Goal: Task Accomplishment & Management: Manage account settings

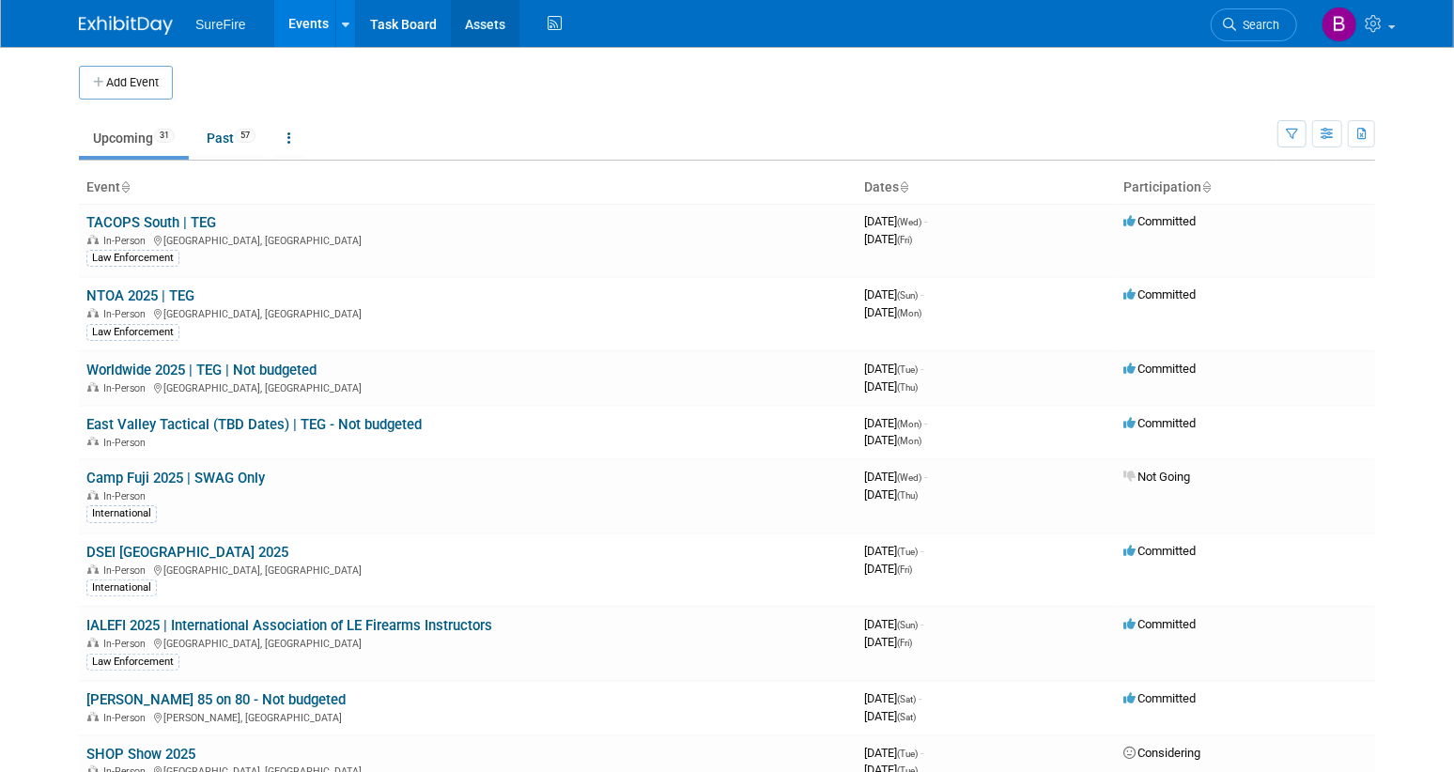
click at [474, 19] on link "Assets" at bounding box center [485, 23] width 69 height 47
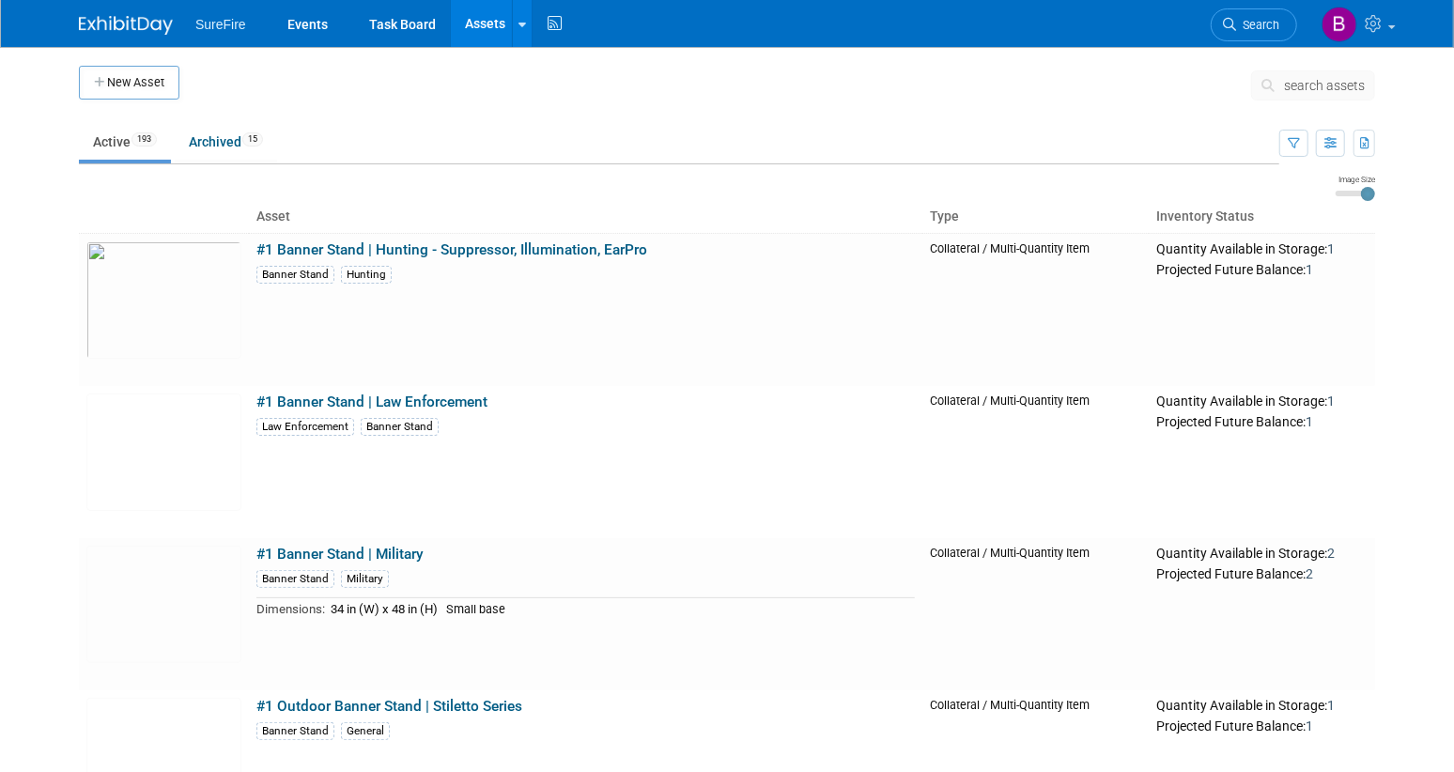
click at [24, 347] on body "SureFire Events Task Board Assets New Asset Search Assets Bulk Upload Assets St…" at bounding box center [727, 386] width 1454 height 772
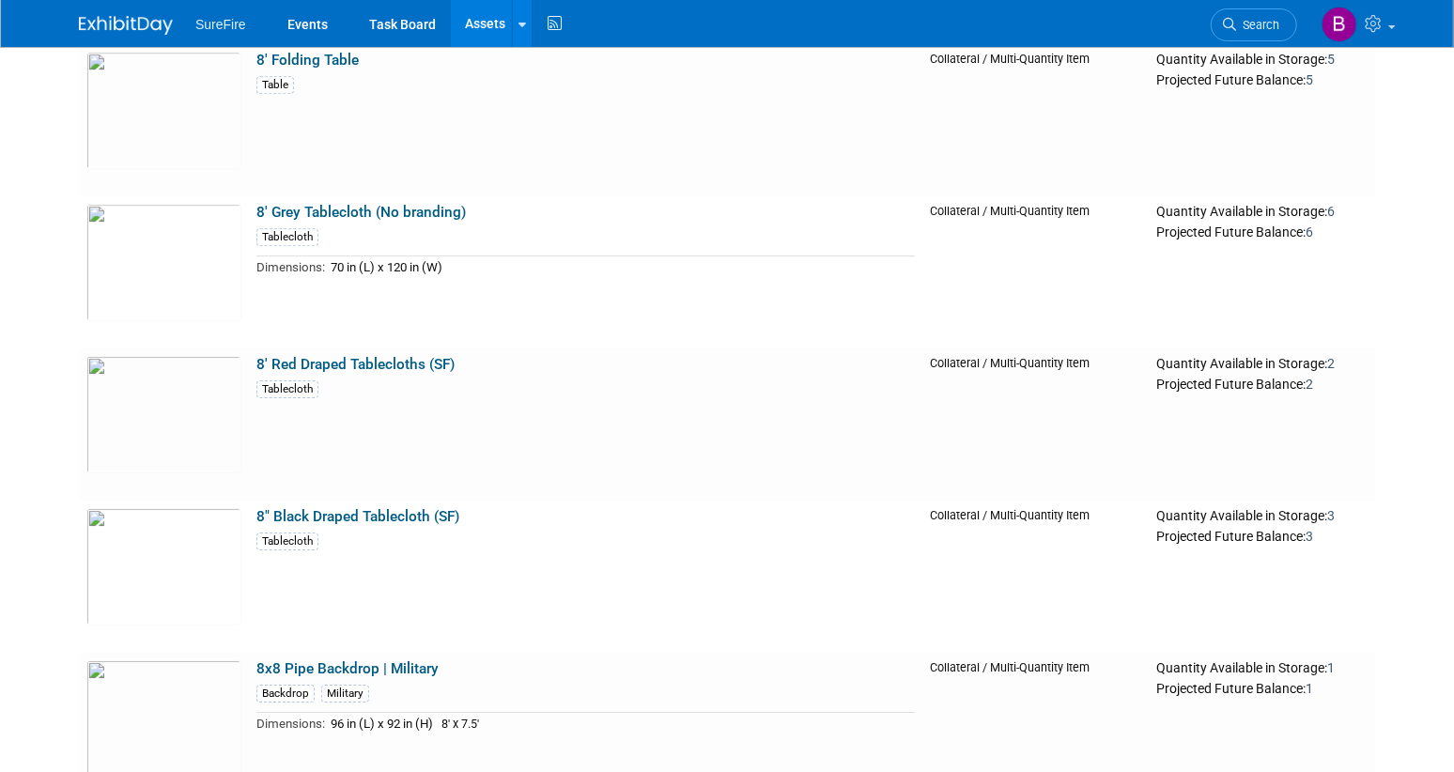
scroll to position [3630, 0]
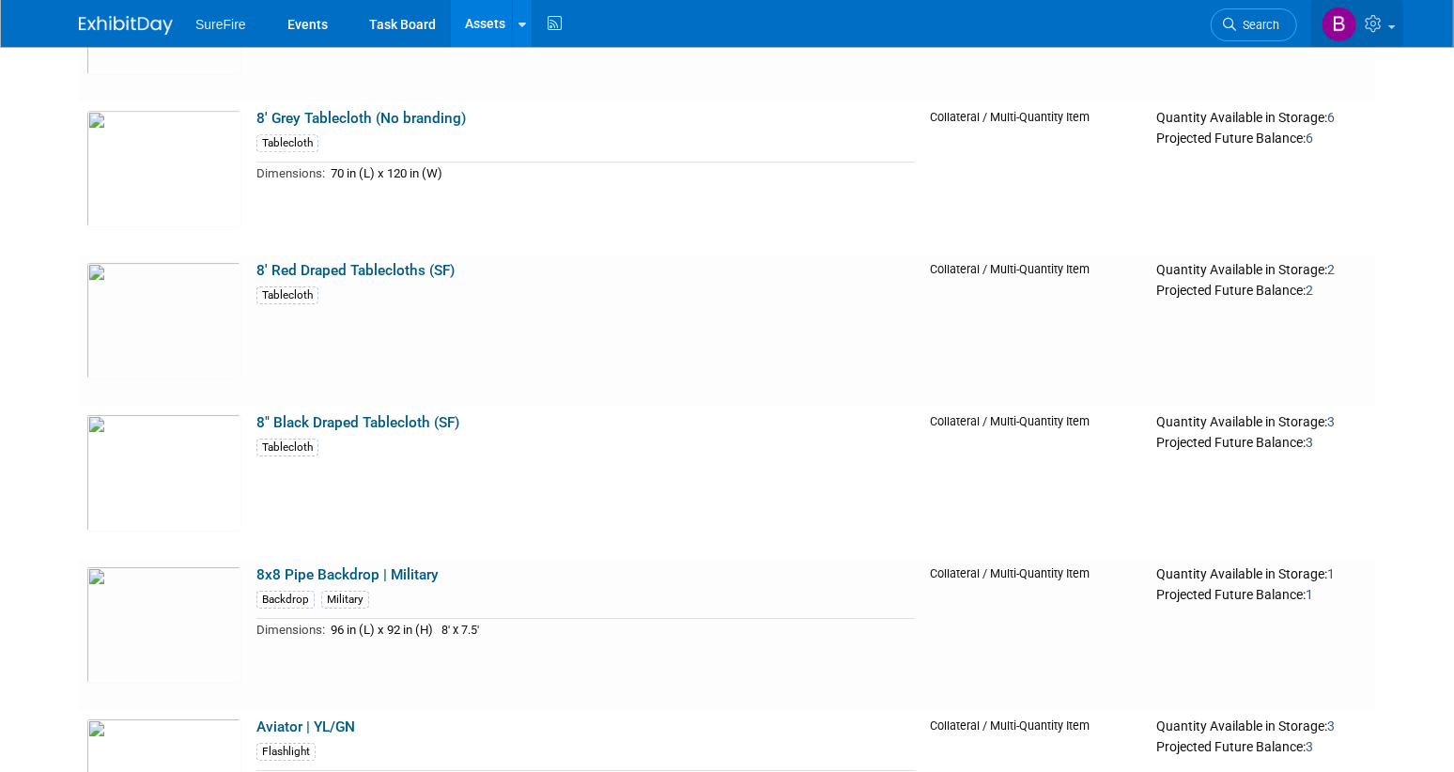
click at [1385, 24] on icon at bounding box center [1375, 23] width 22 height 17
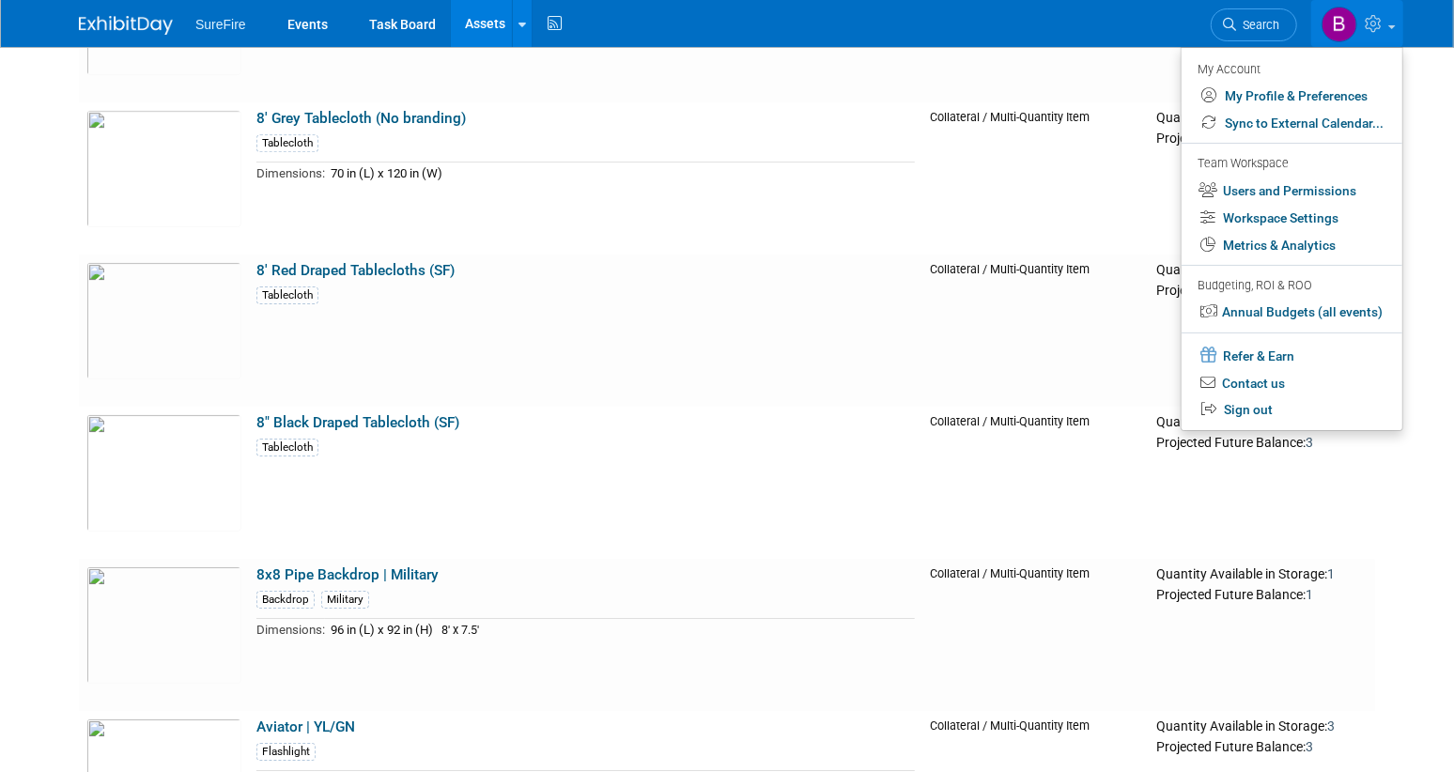
click at [864, 28] on div "SureFire Events Task Board Assets New Asset Search Assets Bulk Upload Assets St…" at bounding box center [727, 23] width 1296 height 47
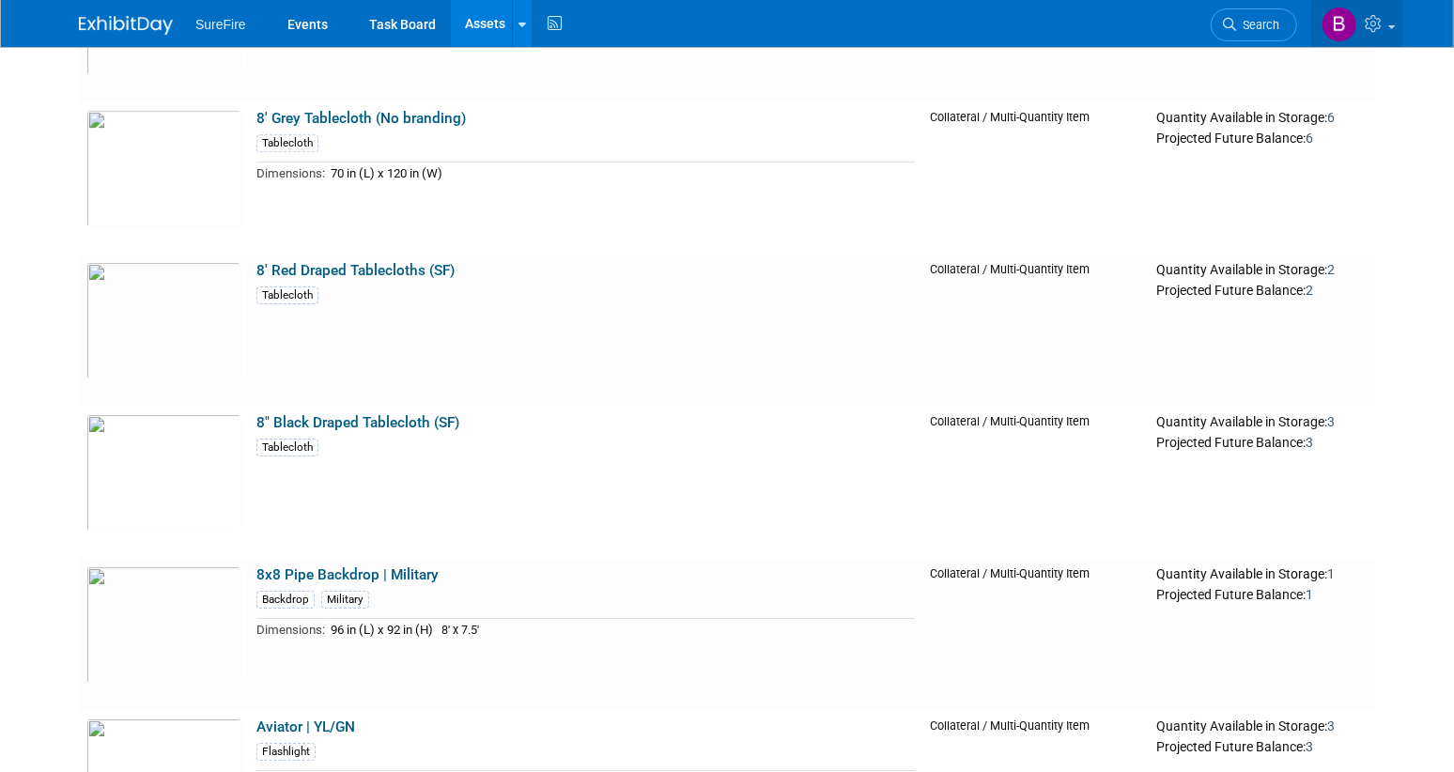
click at [1380, 26] on icon at bounding box center [1375, 23] width 22 height 17
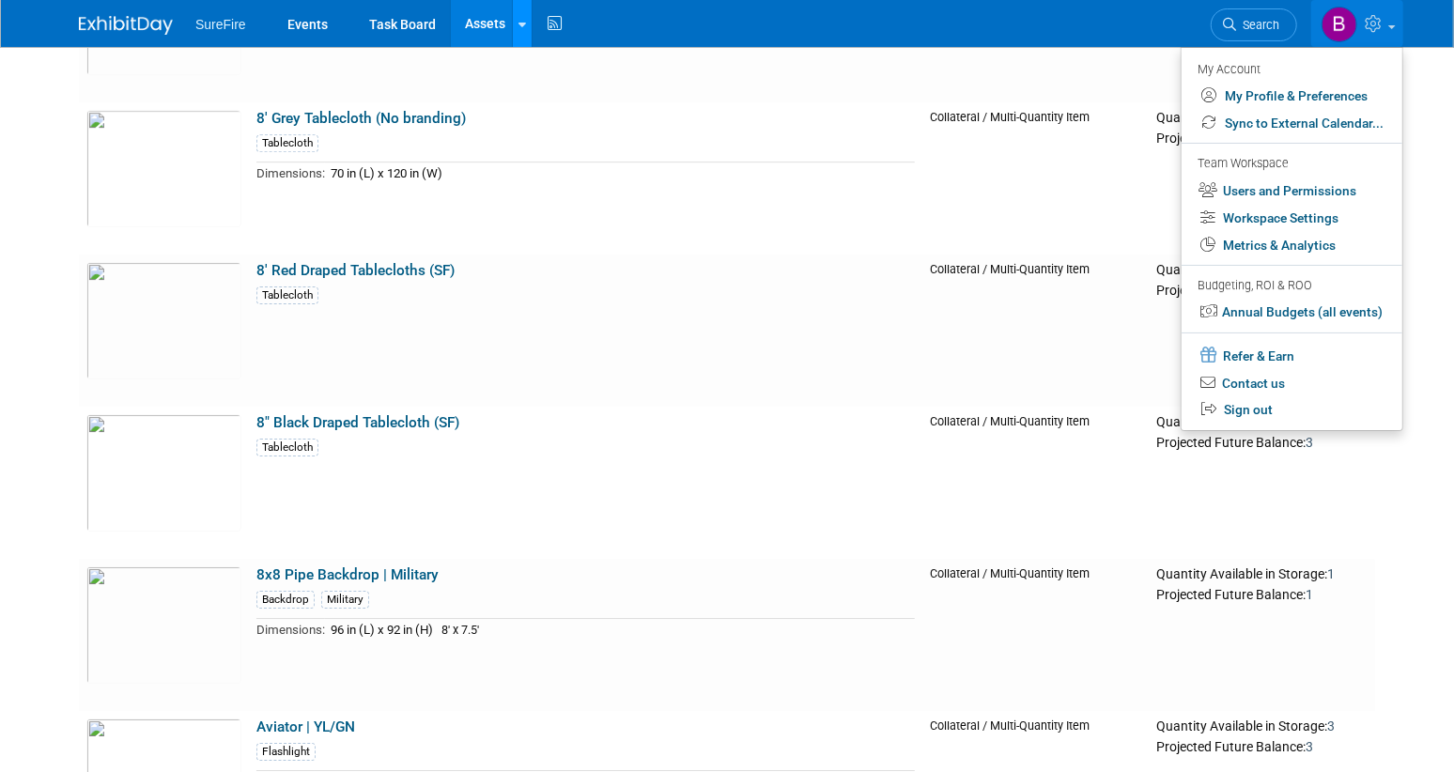
click at [514, 16] on link at bounding box center [522, 23] width 20 height 47
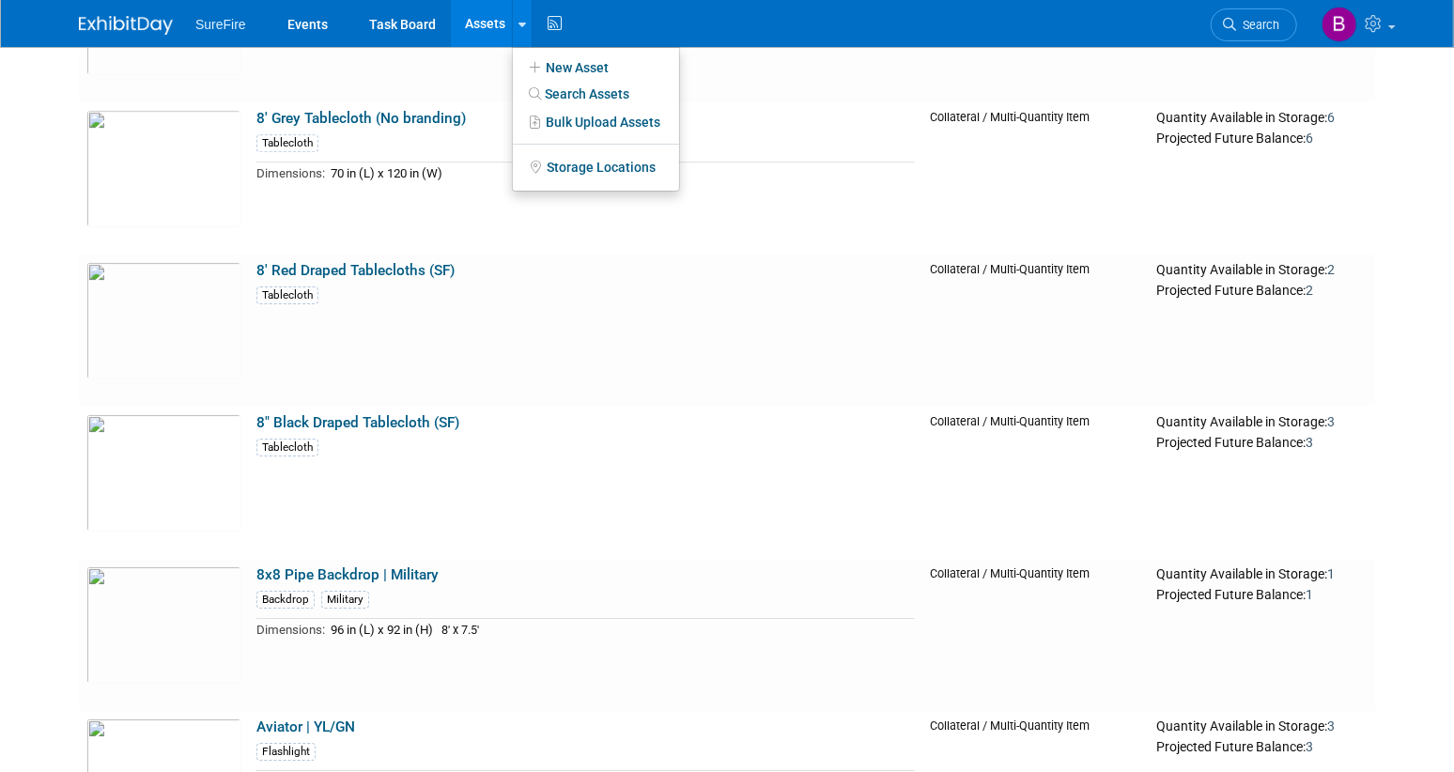
scroll to position [0, 0]
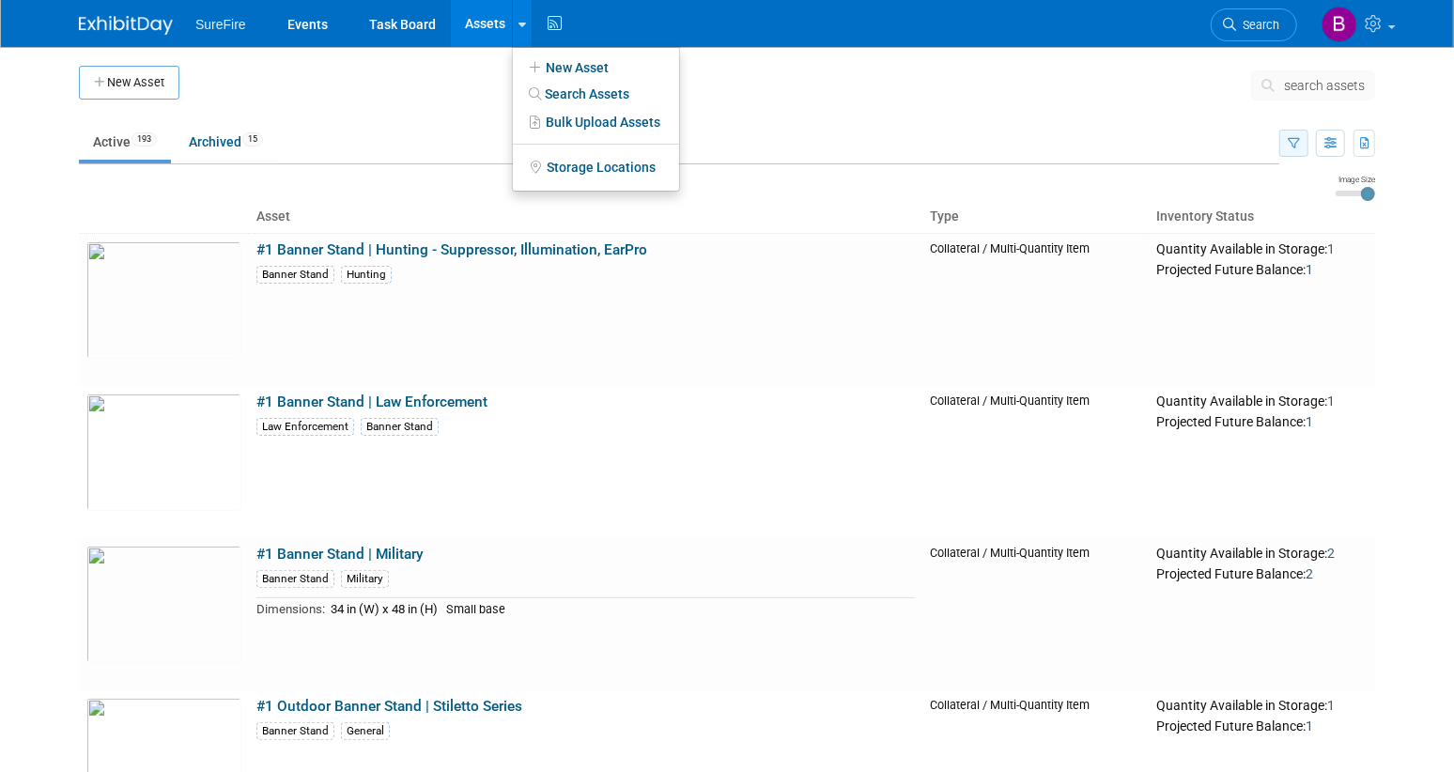
click at [1289, 147] on icon "button" at bounding box center [1293, 144] width 12 height 12
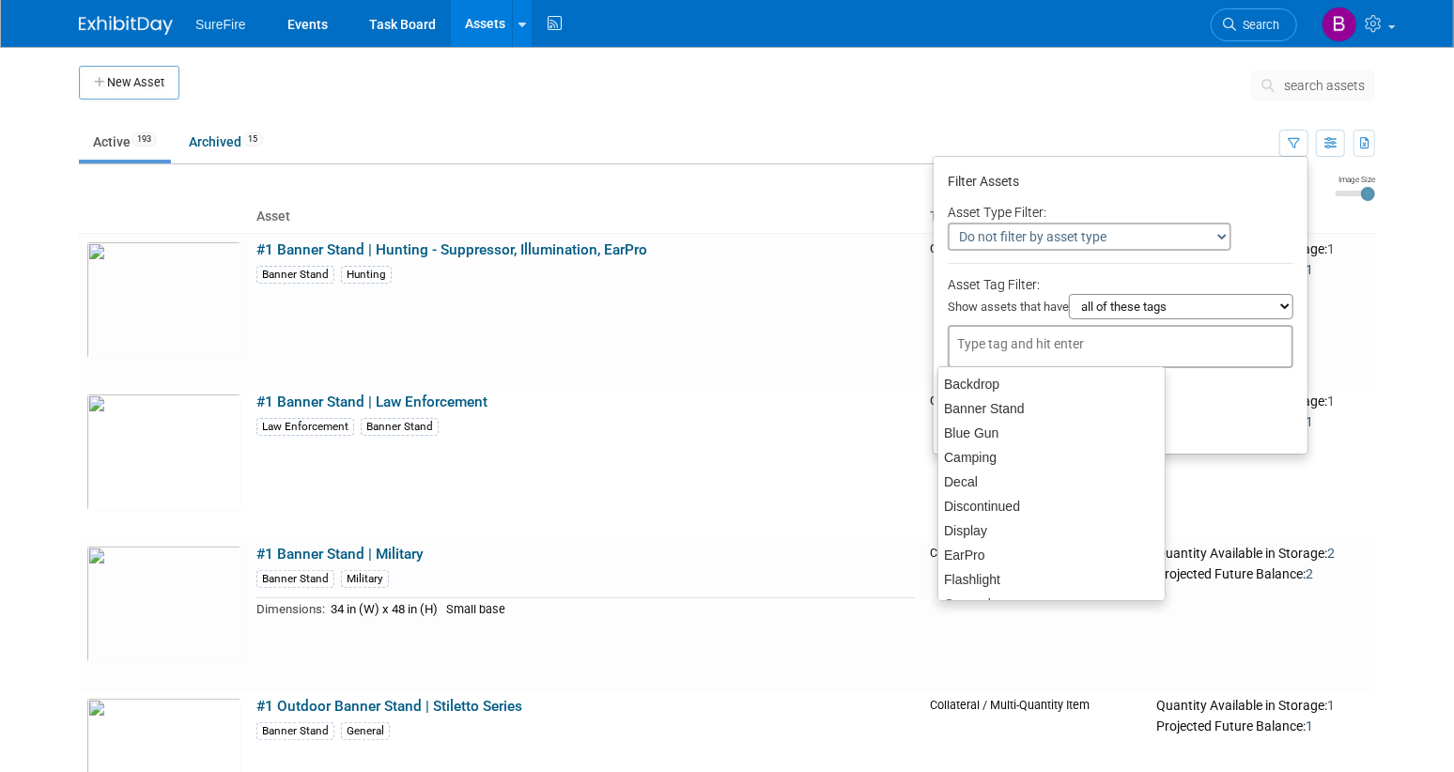
click at [1109, 336] on div at bounding box center [1120, 346] width 346 height 43
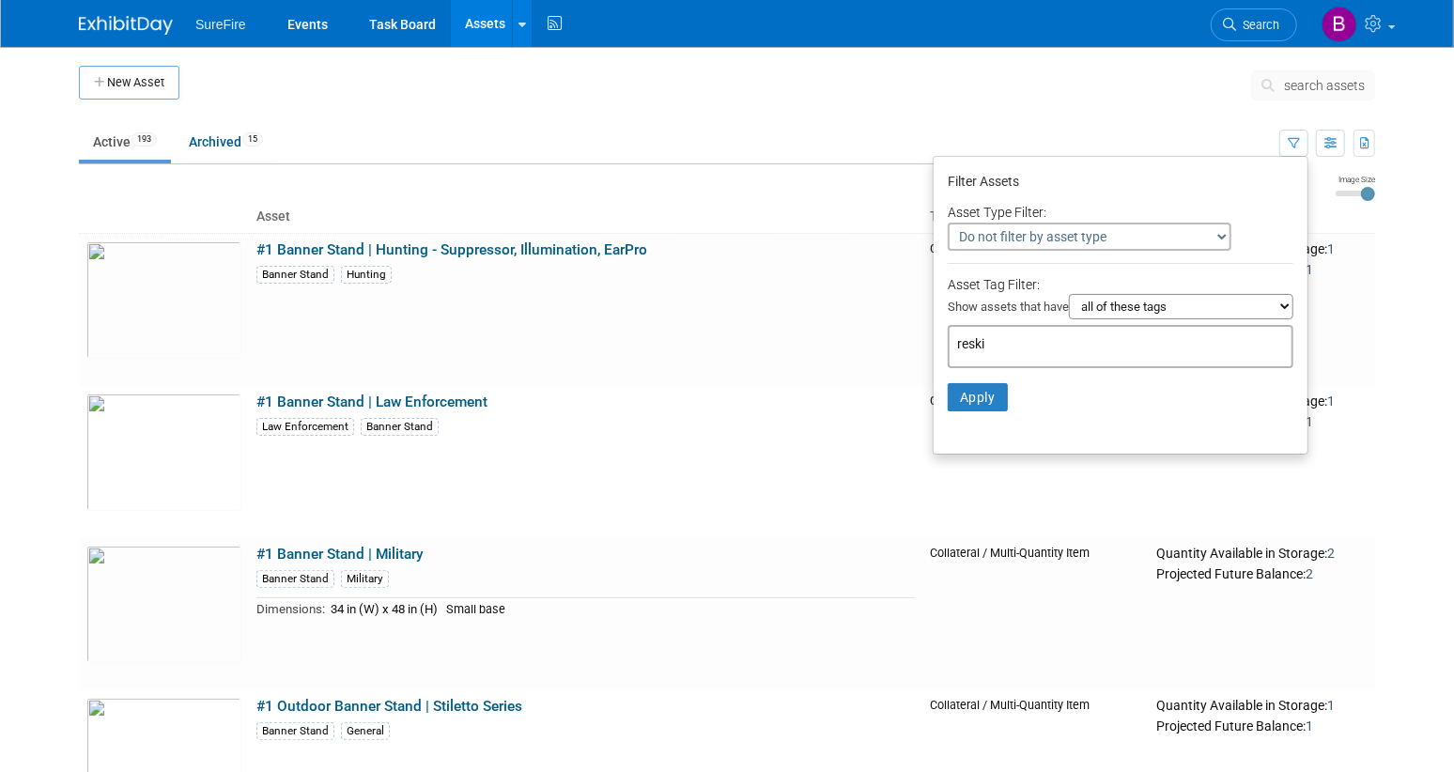
type input "reskin"
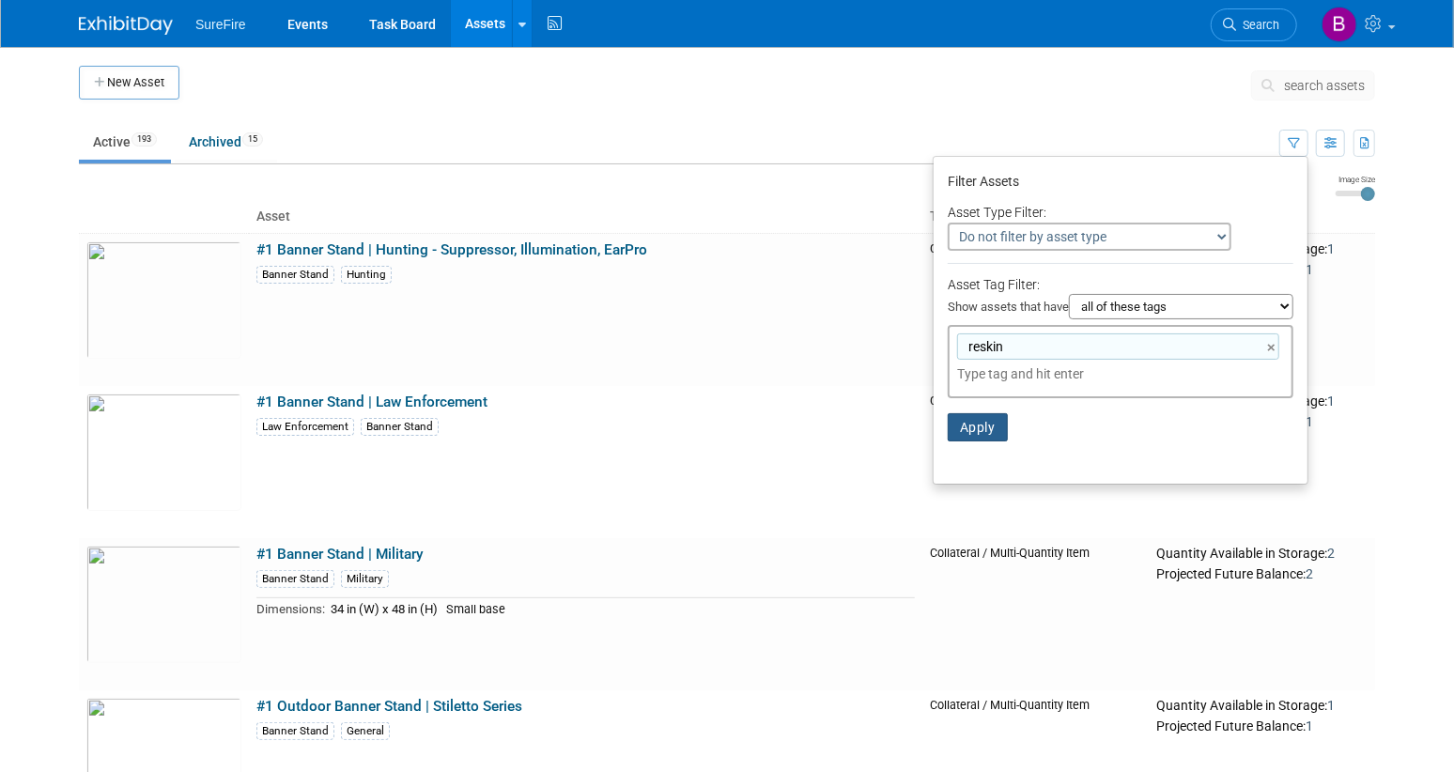
click at [967, 434] on button "Apply" at bounding box center [977, 427] width 60 height 28
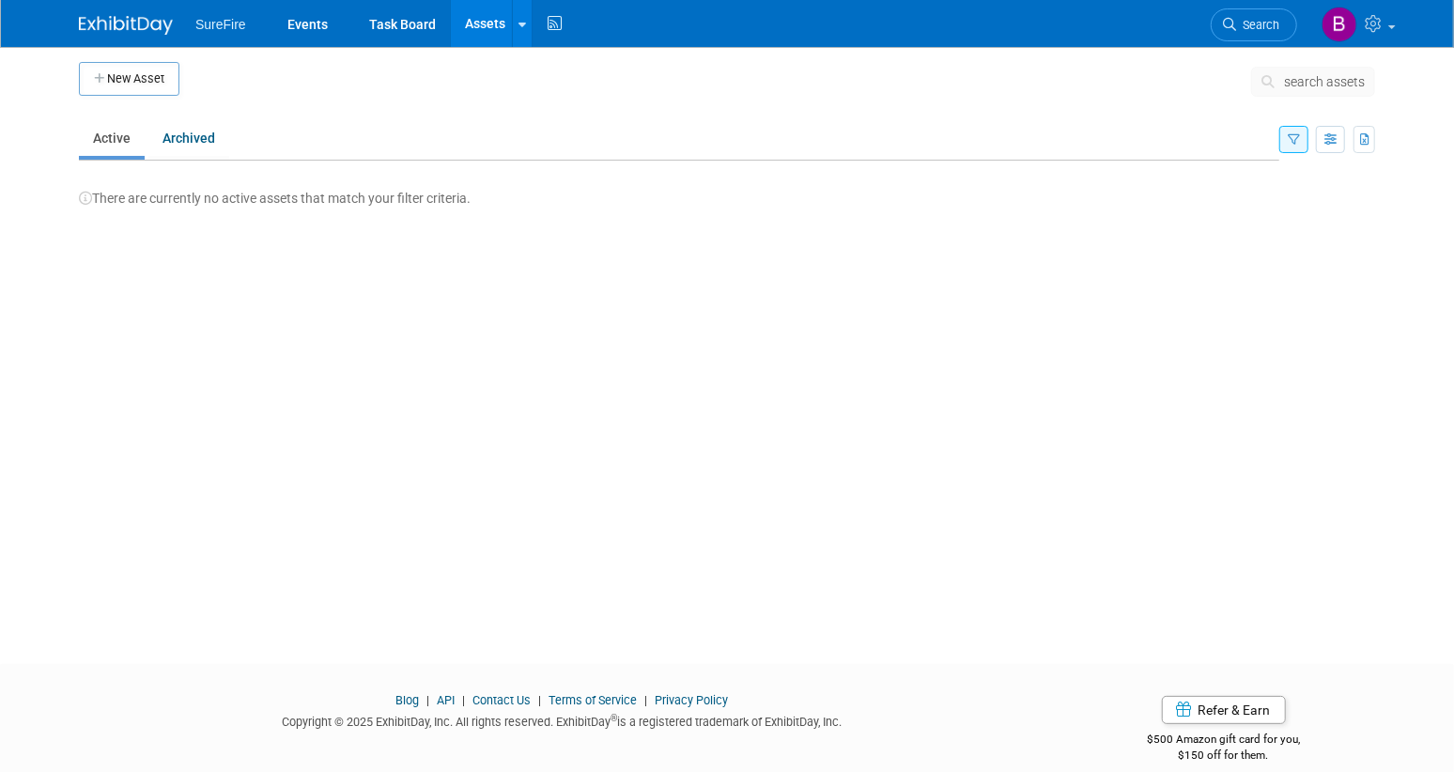
scroll to position [2, 0]
click at [1301, 149] on button "button" at bounding box center [1293, 143] width 29 height 27
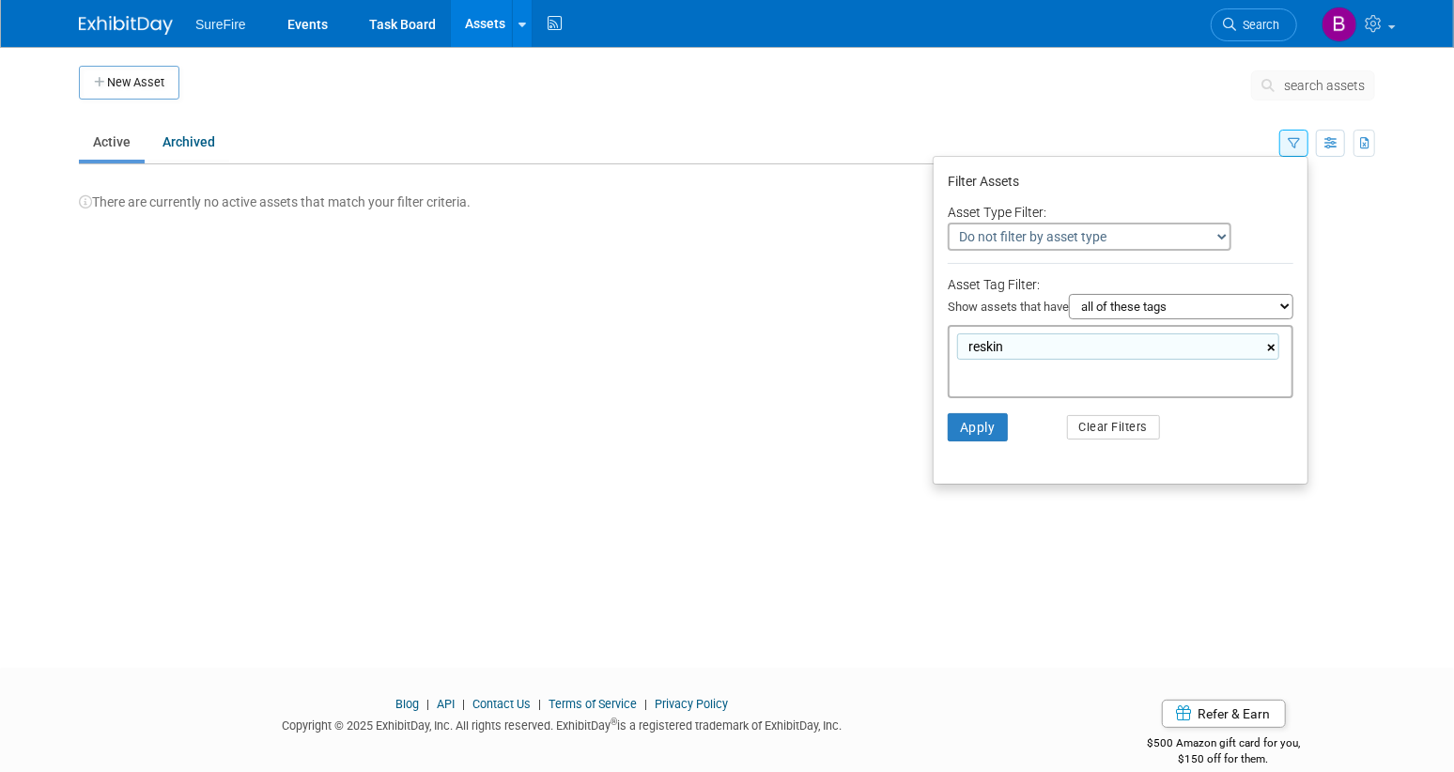
click at [1271, 353] on link "×" at bounding box center [1273, 348] width 12 height 22
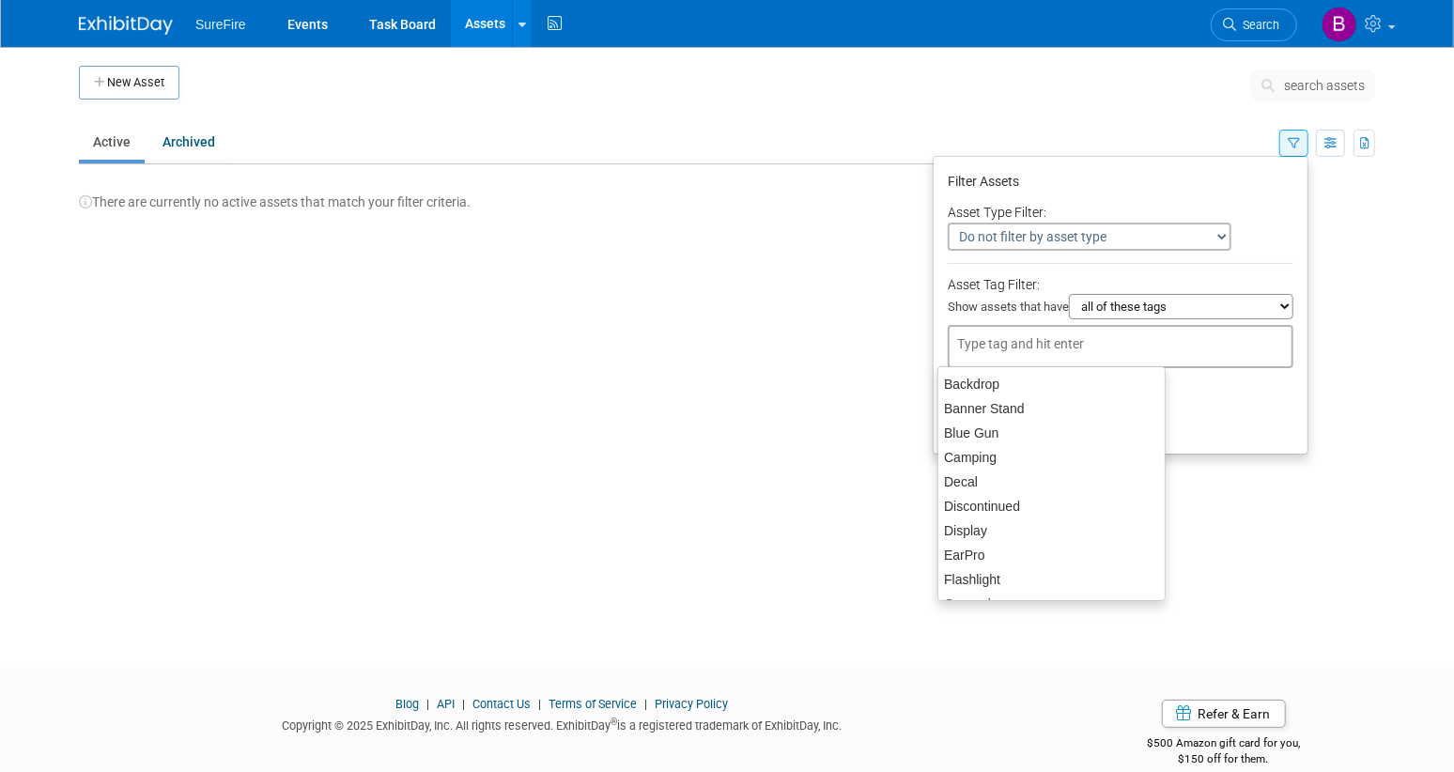
click at [1347, 420] on div "New Asset search assets Choose the type of asset you'd like to create: Capital …" at bounding box center [727, 340] width 1324 height 587
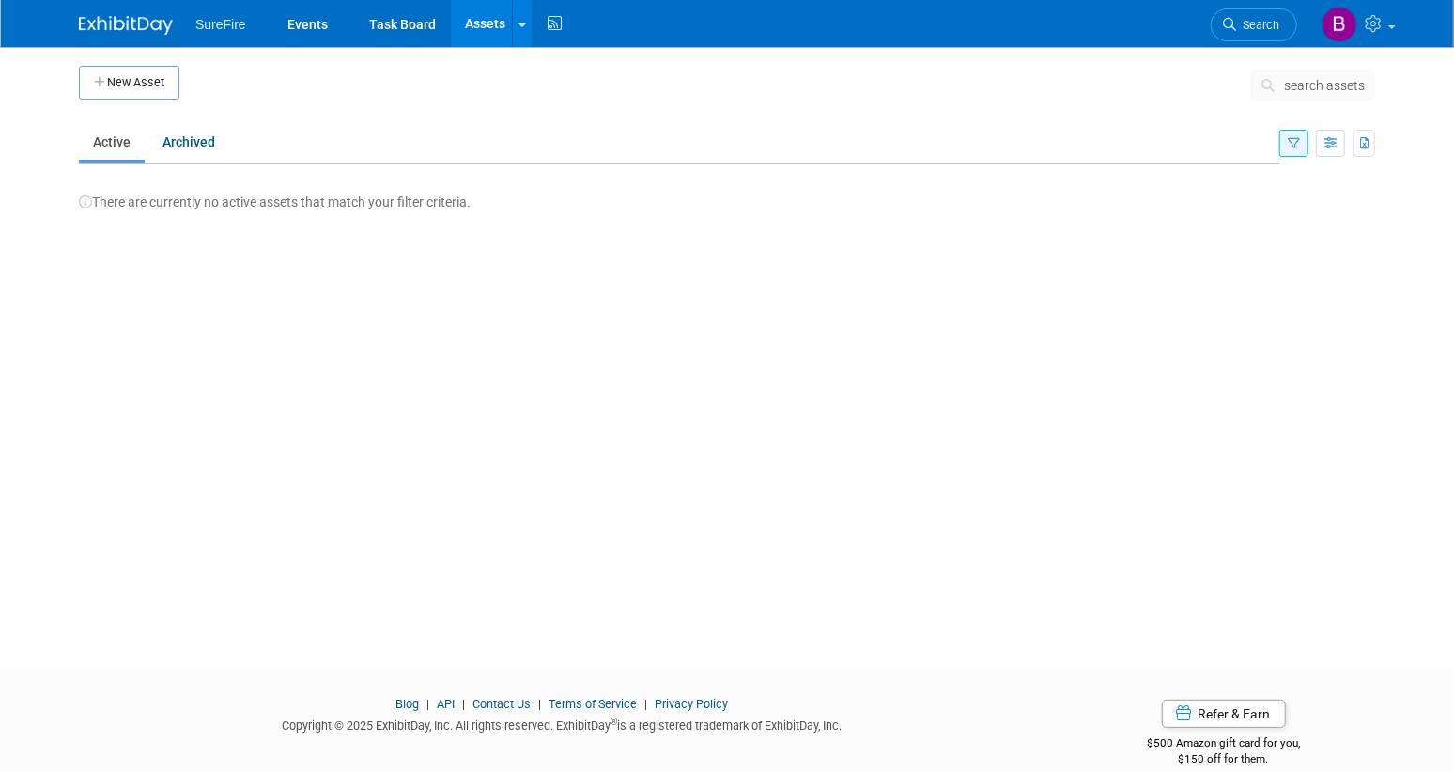
drag, startPoint x: 1291, startPoint y: 145, endPoint x: 1291, endPoint y: 155, distance: 10.3
click at [1291, 155] on button "button" at bounding box center [1293, 143] width 29 height 27
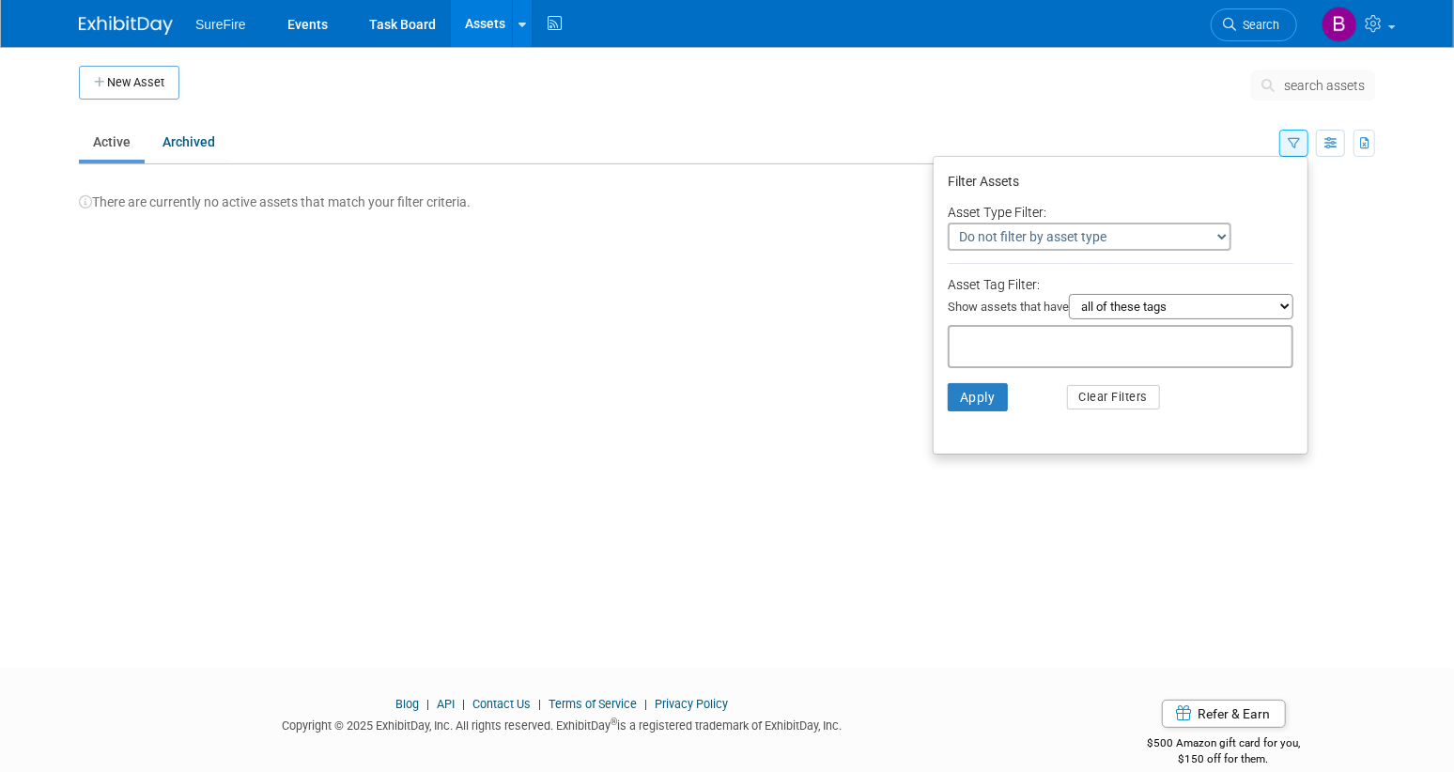
click at [968, 373] on li "Apply Clear Filters" at bounding box center [1120, 397] width 374 height 56
click at [963, 401] on button "Apply" at bounding box center [977, 397] width 60 height 28
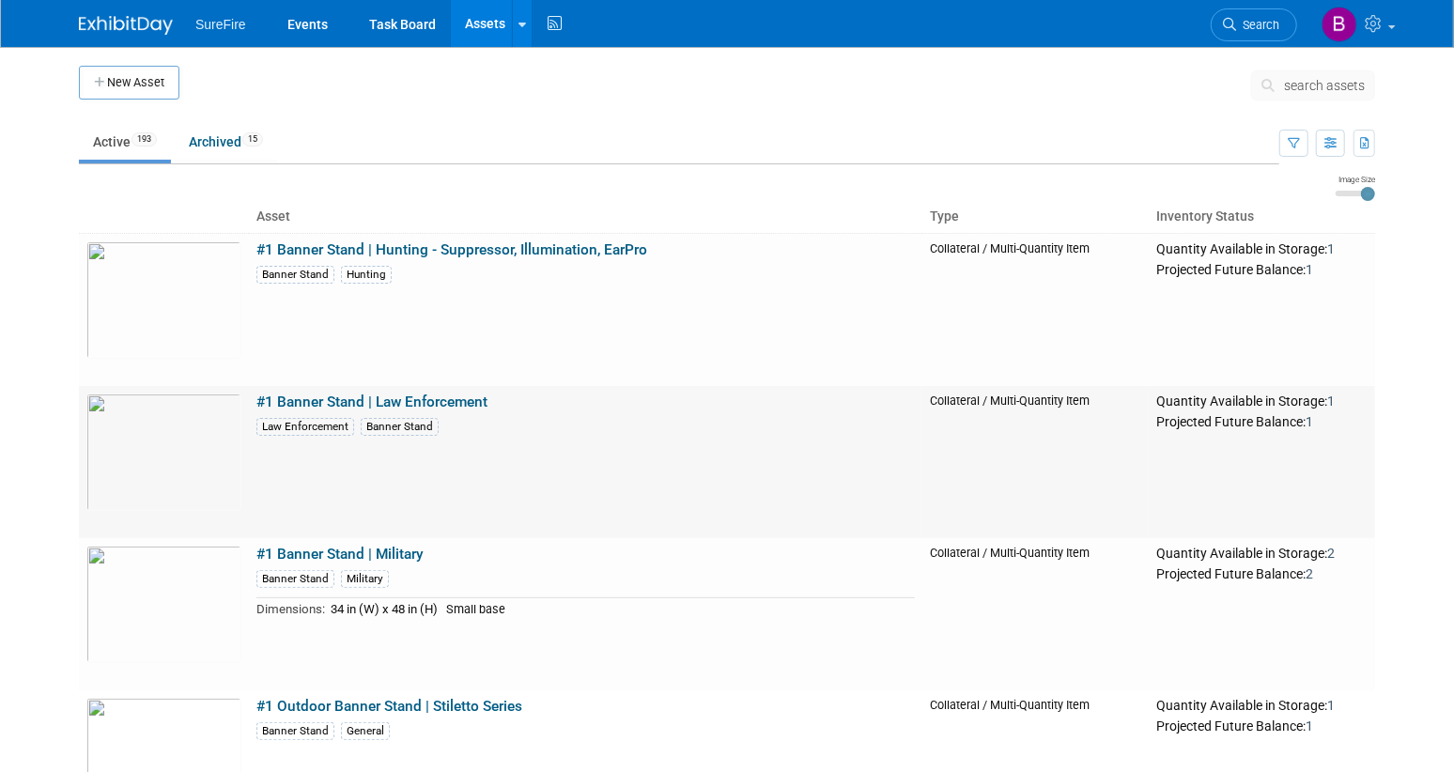
click at [1359, 531] on td "Quantity Available in Storage: 1 Projected Future Balance: 1" at bounding box center [1261, 462] width 226 height 152
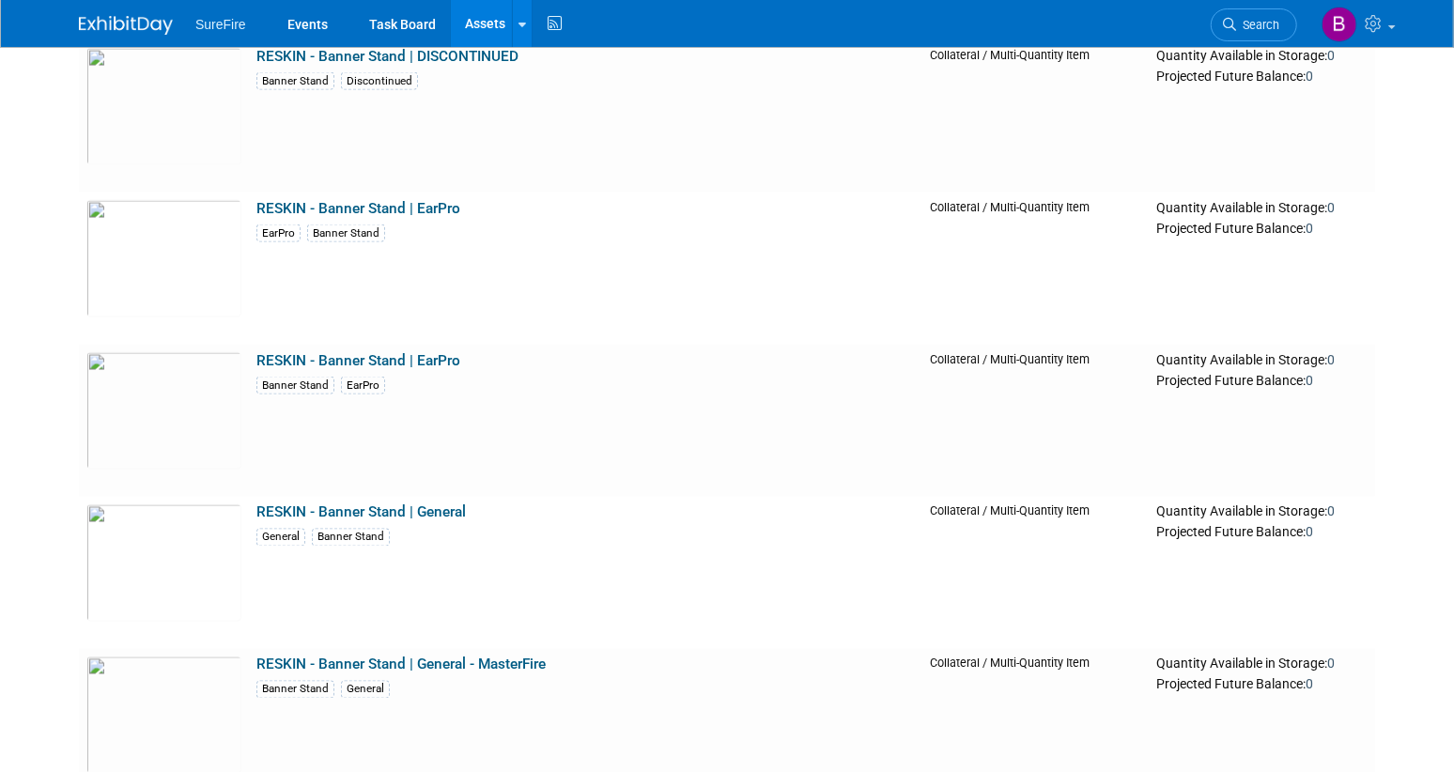
scroll to position [19156, 0]
